Goal: Information Seeking & Learning: Learn about a topic

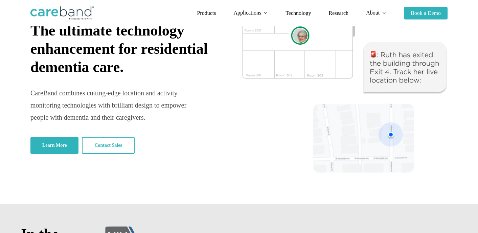
scroll to position [51, 0]
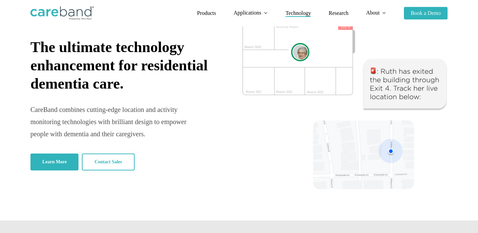
click at [299, 13] on span "Technology" at bounding box center [297, 13] width 25 height 6
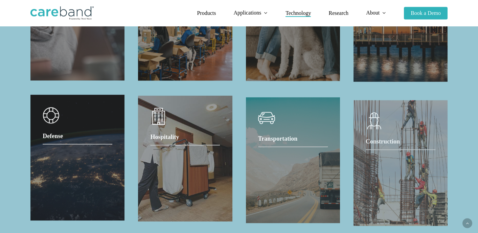
scroll to position [813, 0]
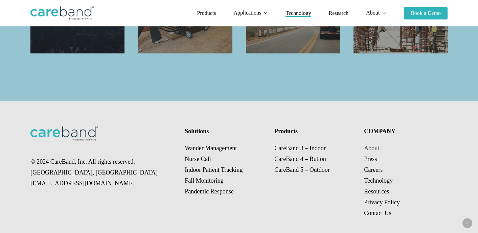
click at [369, 145] on link "About" at bounding box center [371, 148] width 15 height 7
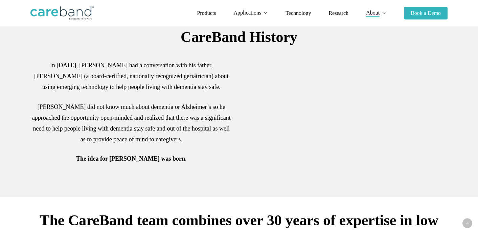
scroll to position [203, 0]
